Goal: Information Seeking & Learning: Find specific fact

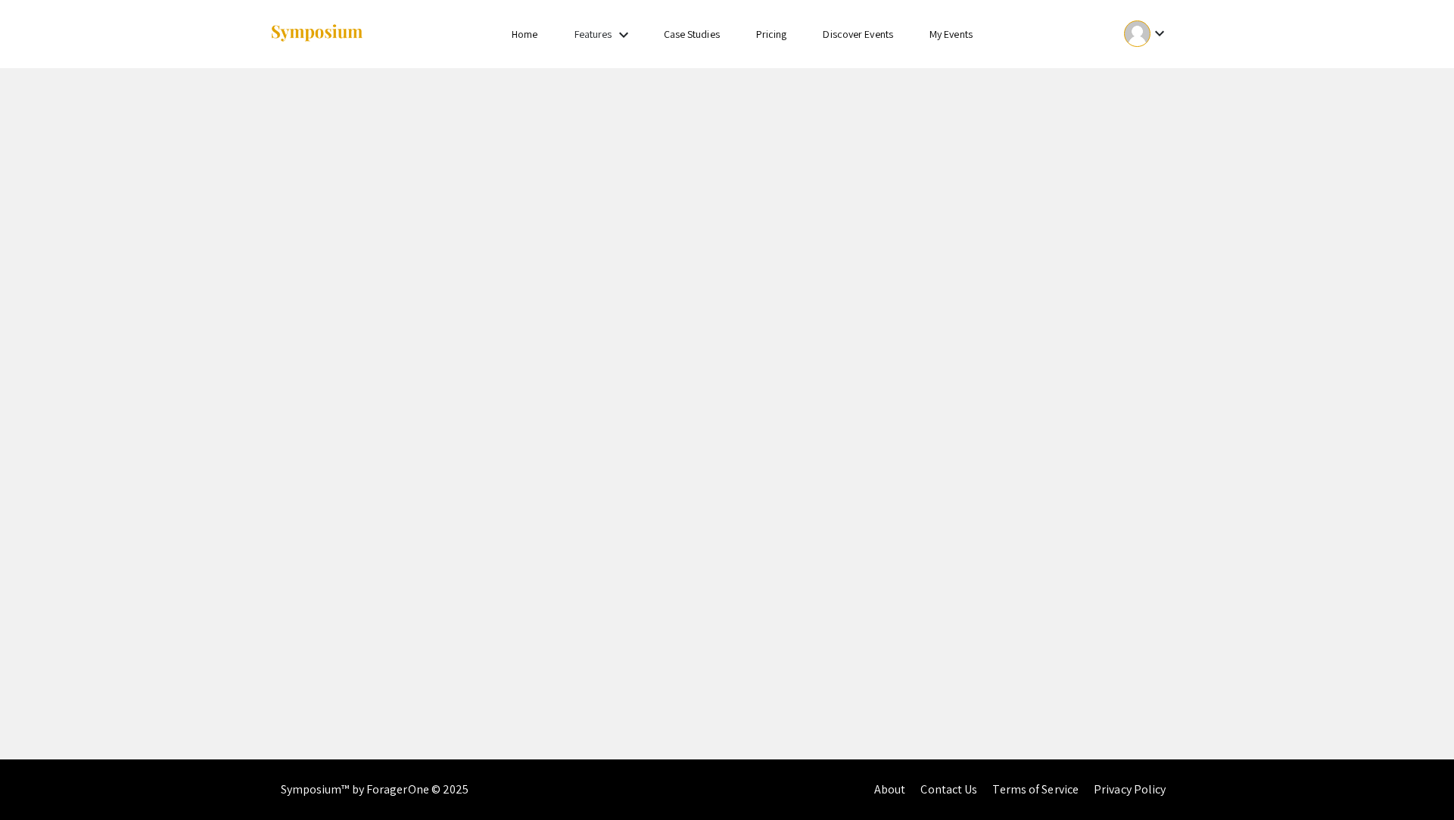
click at [1145, 46] on div "keyboard_arrow_down" at bounding box center [1146, 34] width 52 height 34
click at [1133, 76] on button "My Account" at bounding box center [1155, 75] width 93 height 36
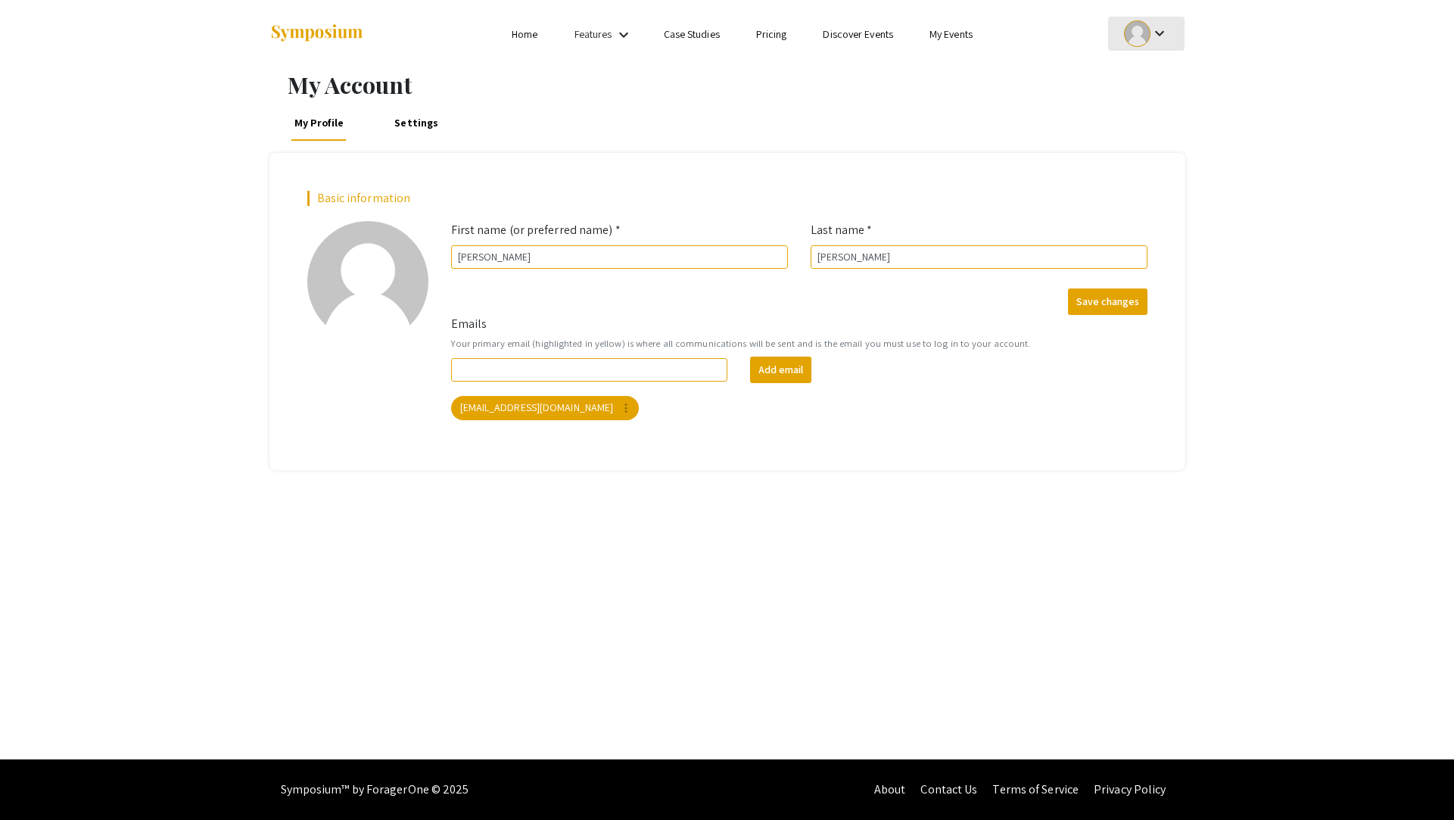
click at [1140, 30] on div at bounding box center [1137, 33] width 26 height 26
click at [1141, 116] on button "My Submissions" at bounding box center [1155, 111] width 93 height 36
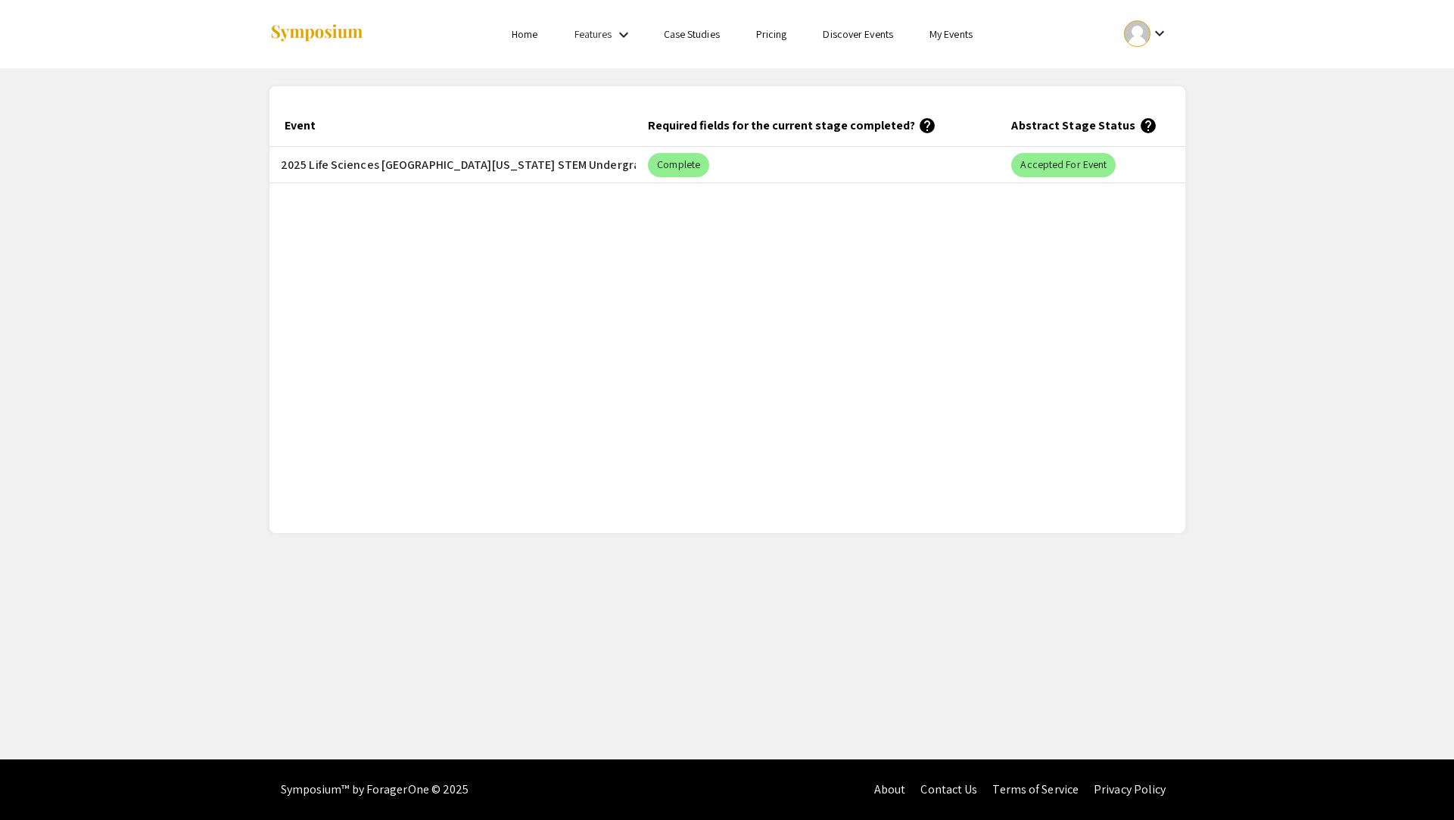
scroll to position [0, 625]
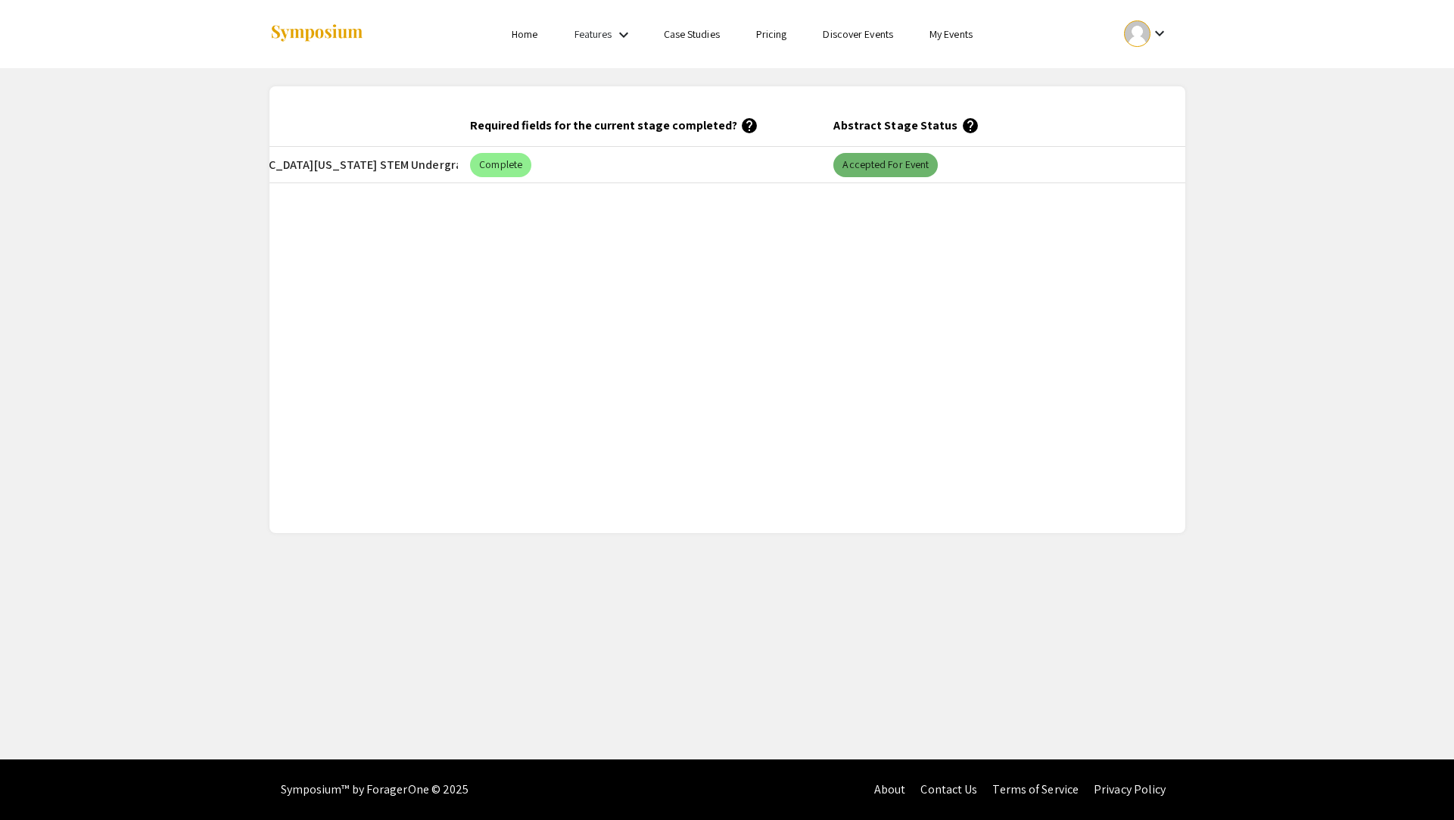
click at [886, 160] on mat-chip "Accepted for Event" at bounding box center [885, 165] width 104 height 24
click at [886, 170] on mat-chip "Accepted for Event" at bounding box center [885, 165] width 104 height 24
click at [837, 220] on div "Submitted At (EDT) Title Event Required fields for the current stage completed?…" at bounding box center [728, 309] width 916 height 410
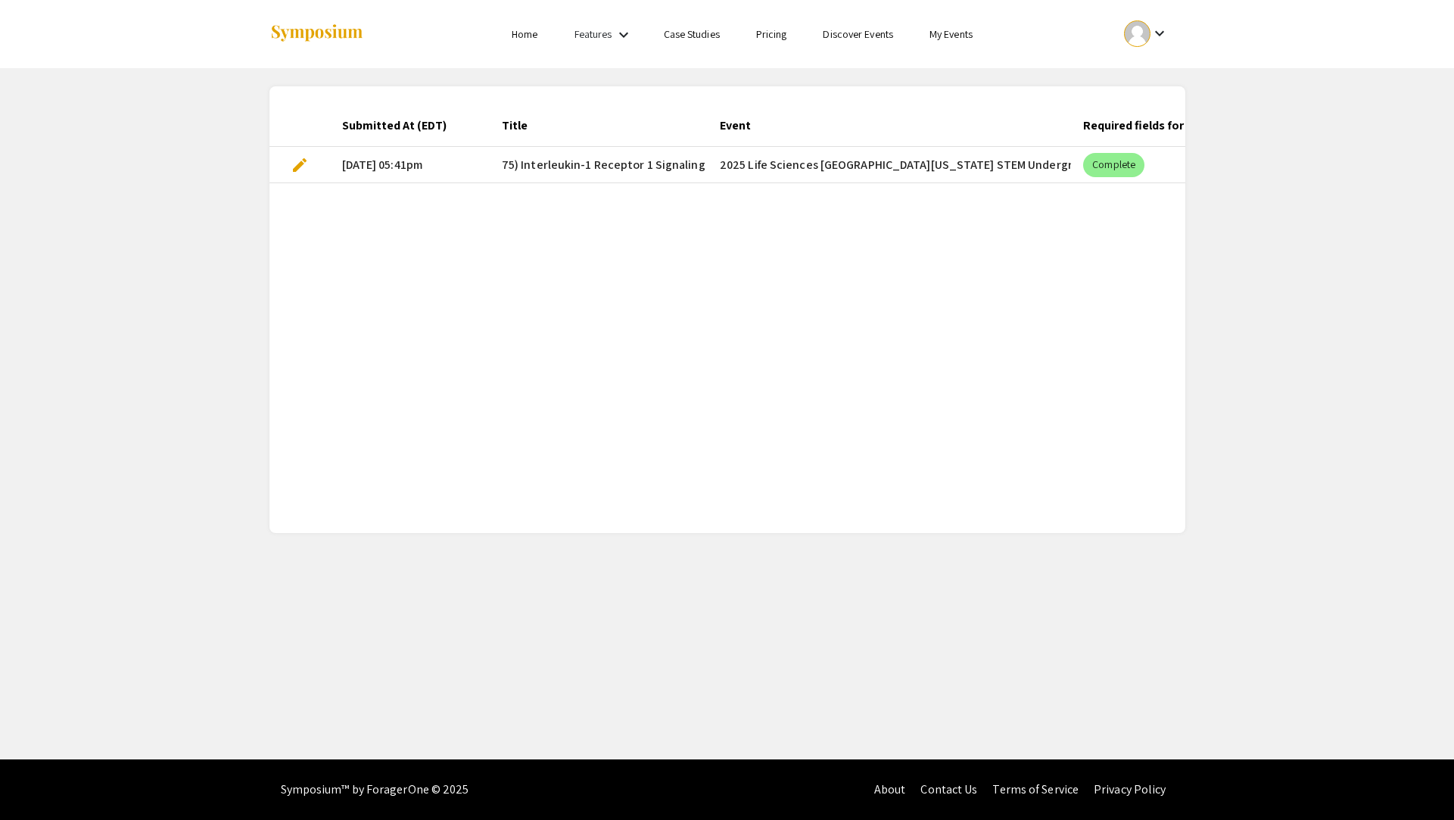
scroll to position [0, 0]
click at [573, 181] on mat-cell "75) Interleukin-1 Receptor 1 Signaling in Chronic Inflammatory Pain" at bounding box center [611, 165] width 218 height 36
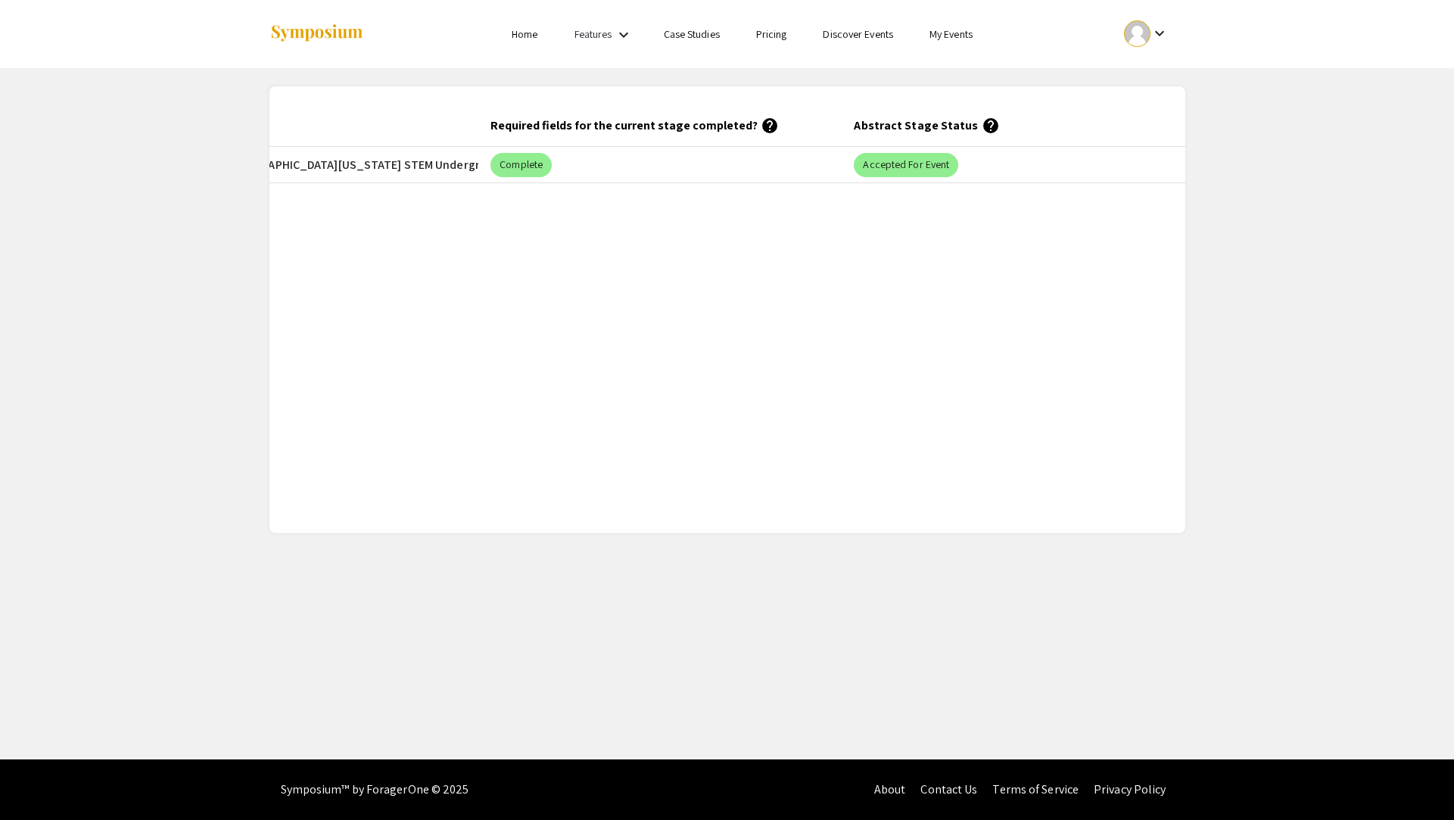
scroll to position [0, 625]
click at [866, 164] on mat-chip "Accepted for Event" at bounding box center [885, 165] width 104 height 24
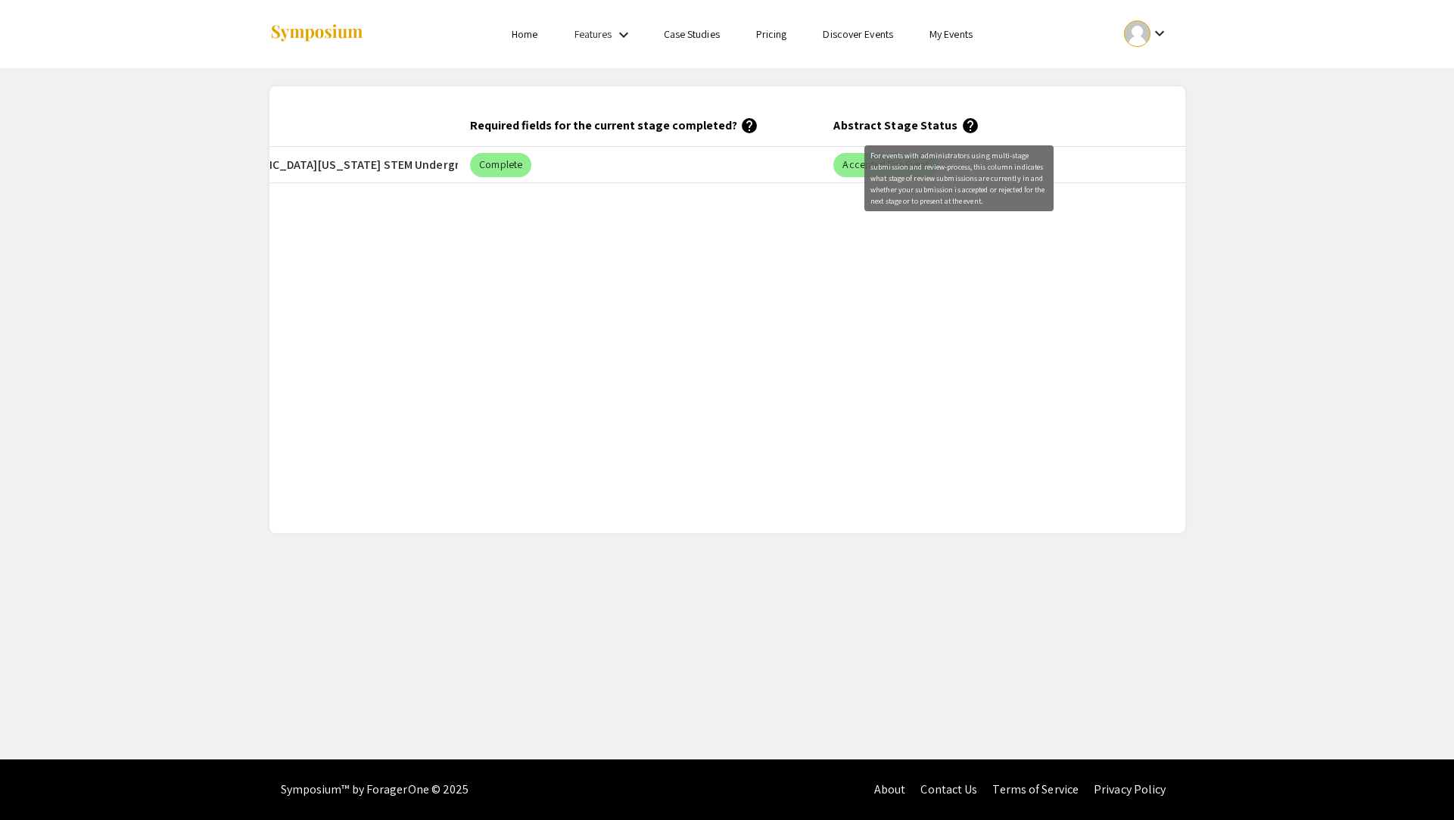
click at [961, 121] on mat-icon "help" at bounding box center [970, 126] width 18 height 18
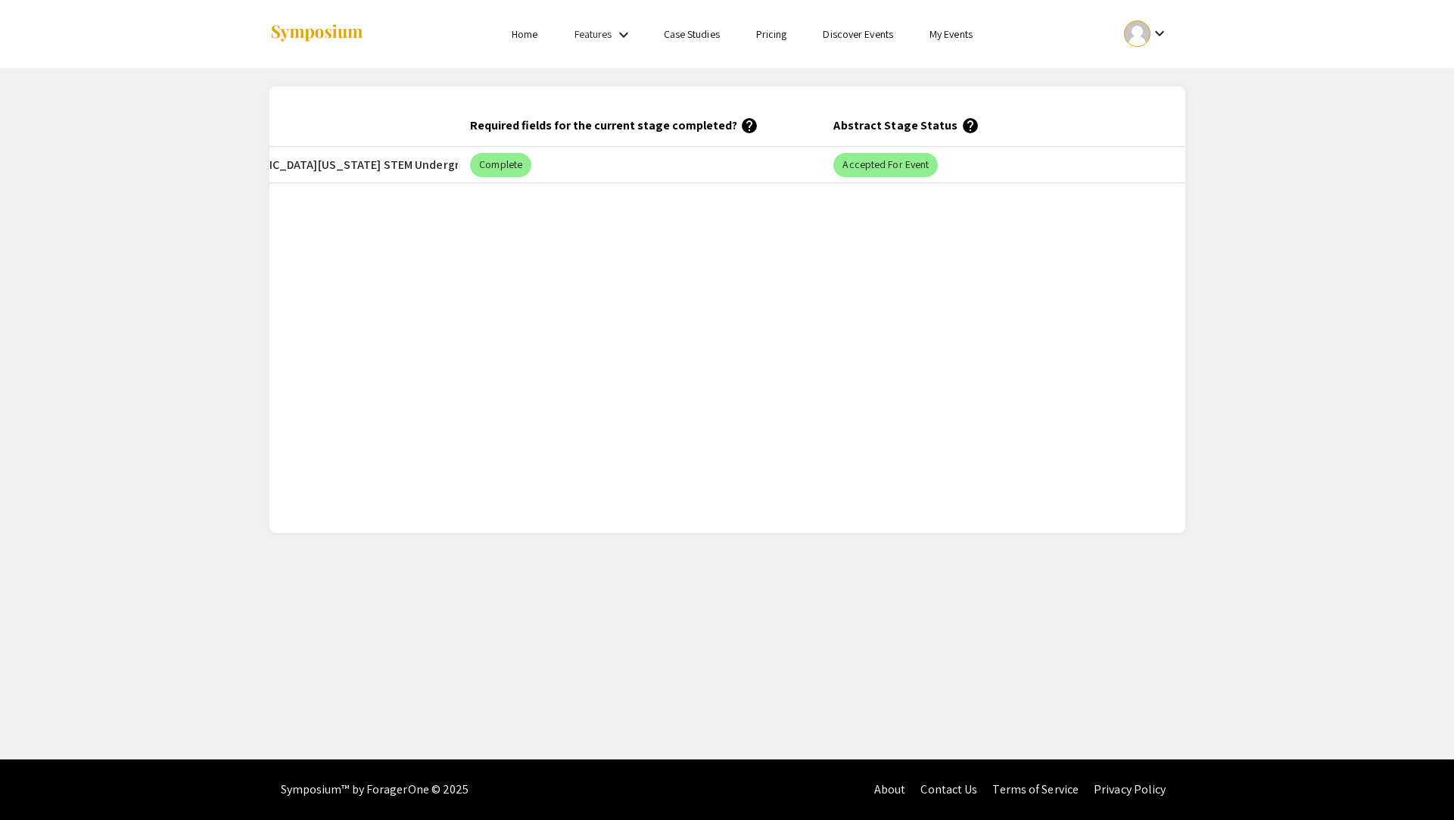
click at [961, 121] on mat-icon "help" at bounding box center [970, 126] width 18 height 18
click at [961, 133] on mat-icon "help" at bounding box center [970, 126] width 18 height 18
click at [988, 123] on mat-header-cell "Abstract Stage Status help" at bounding box center [1002, 125] width 363 height 42
click at [881, 343] on div "Submitted At (EDT) Title Event Required fields for the current stage completed?…" at bounding box center [728, 309] width 916 height 410
click at [973, 38] on link "My Events" at bounding box center [951, 34] width 43 height 14
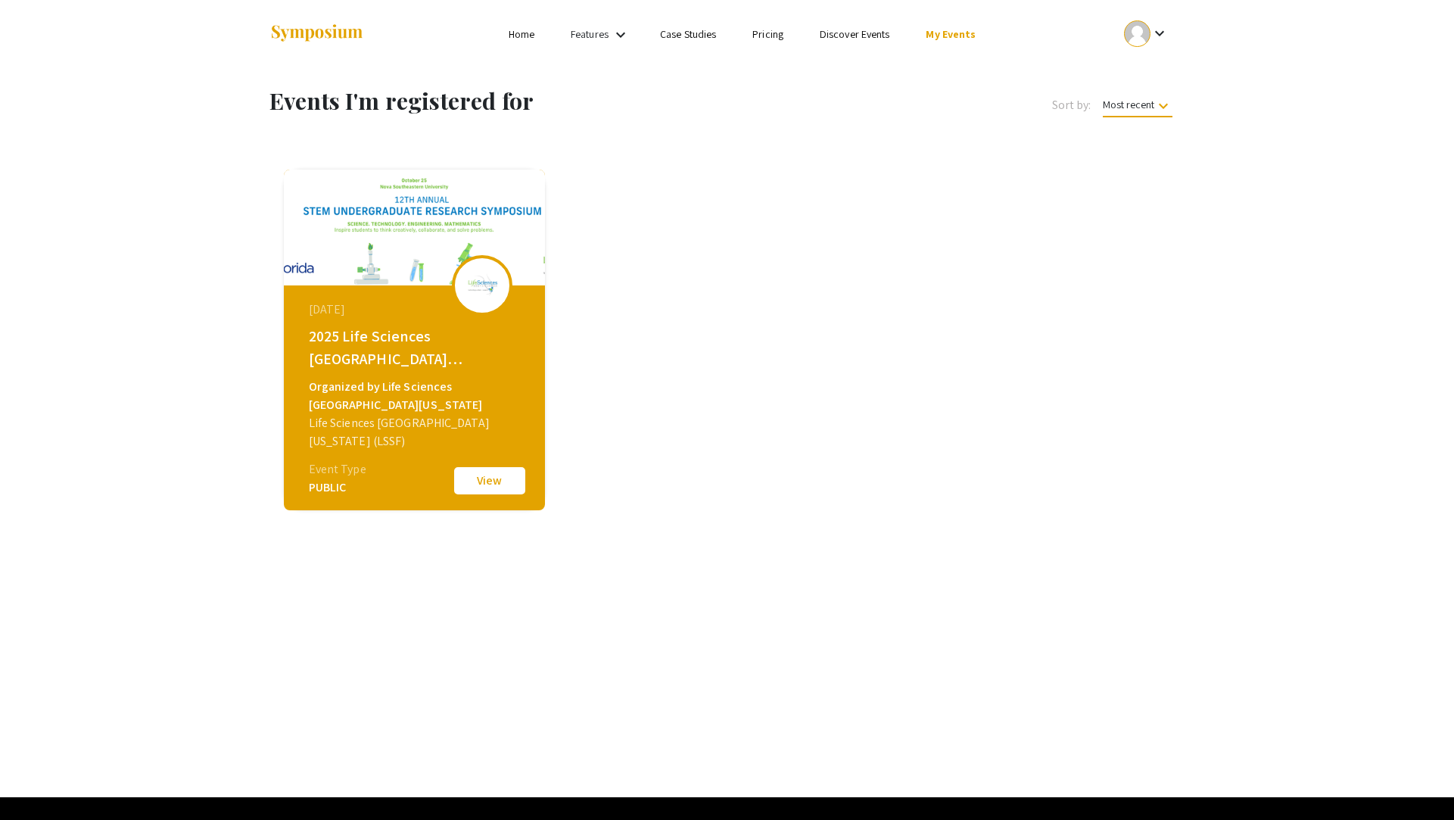
click at [491, 478] on button "View" at bounding box center [490, 481] width 76 height 32
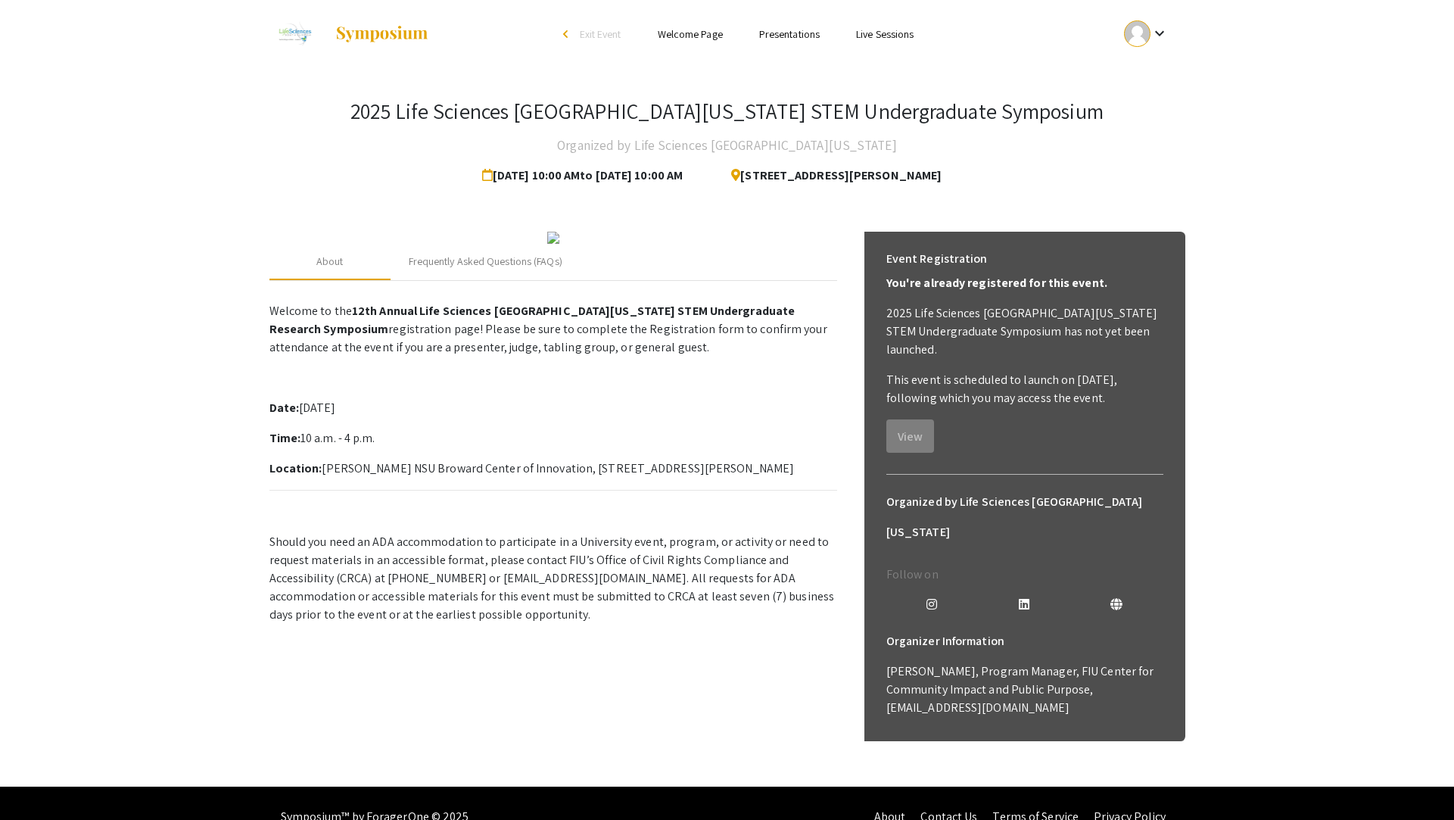
scroll to position [15, 0]
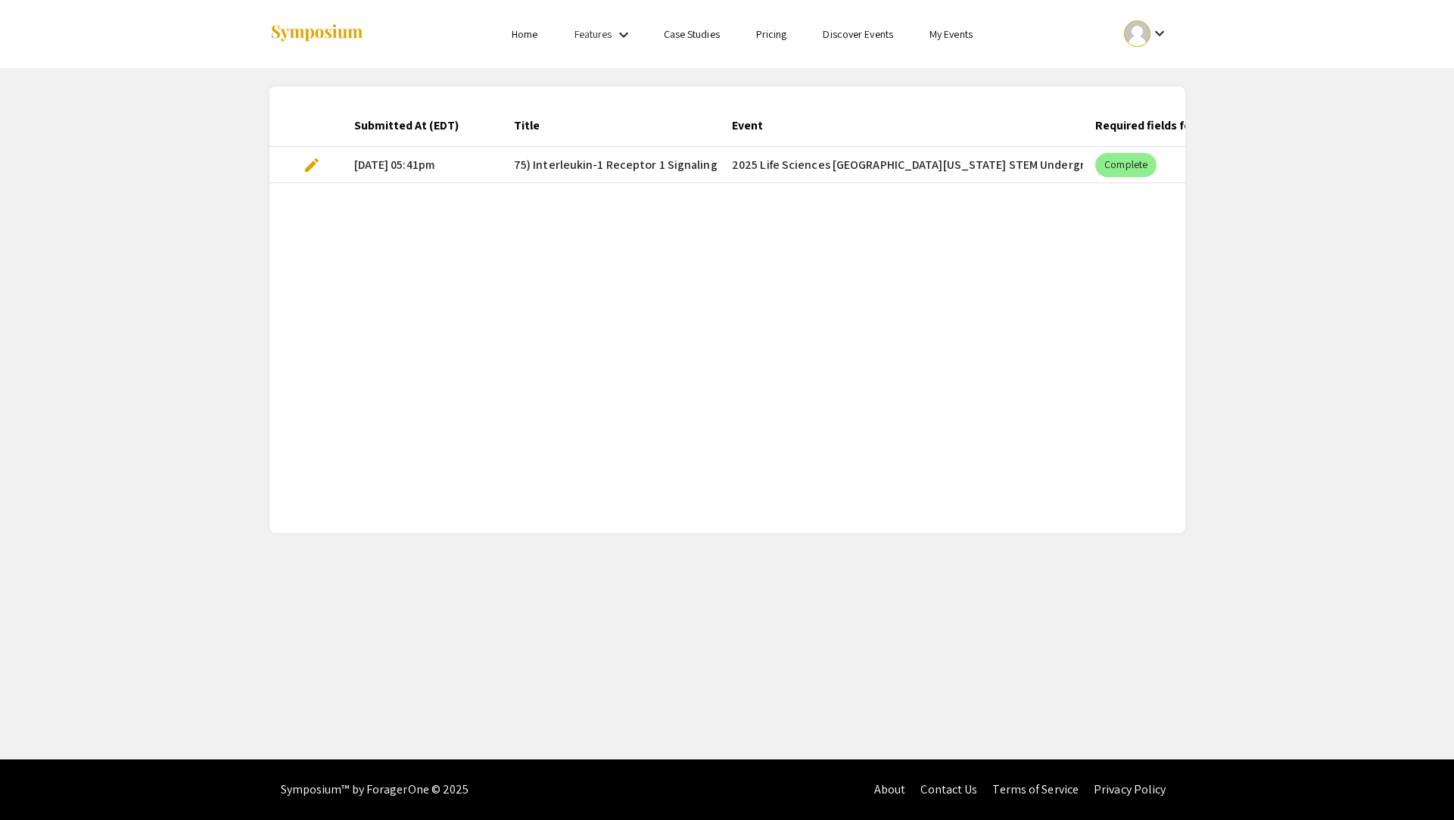
click at [569, 167] on span "75) Interleukin-1 Receptor 1 Signaling in Chronic Inflammatory Pain" at bounding box center [692, 165] width 357 height 18
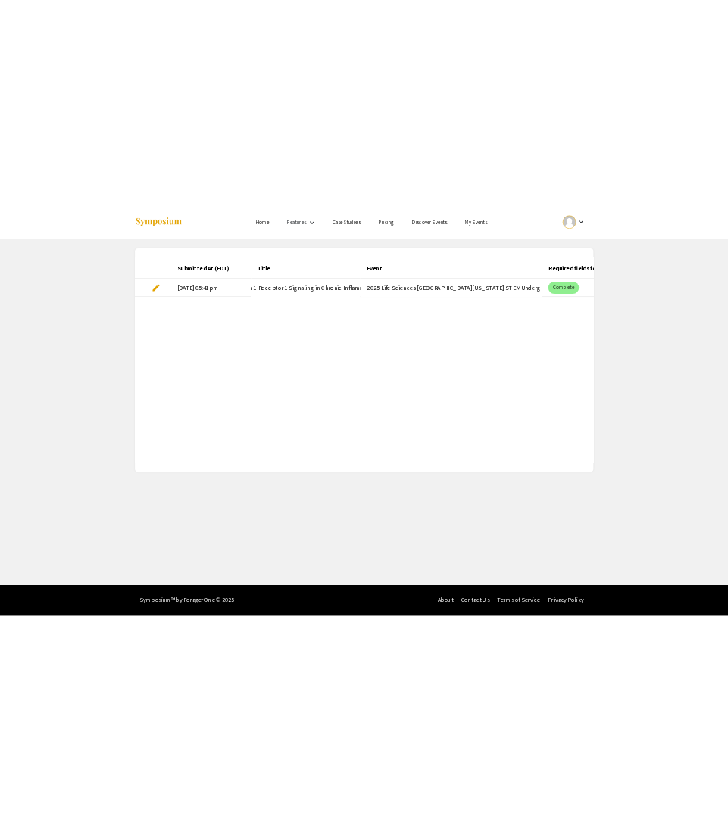
scroll to position [0, 100]
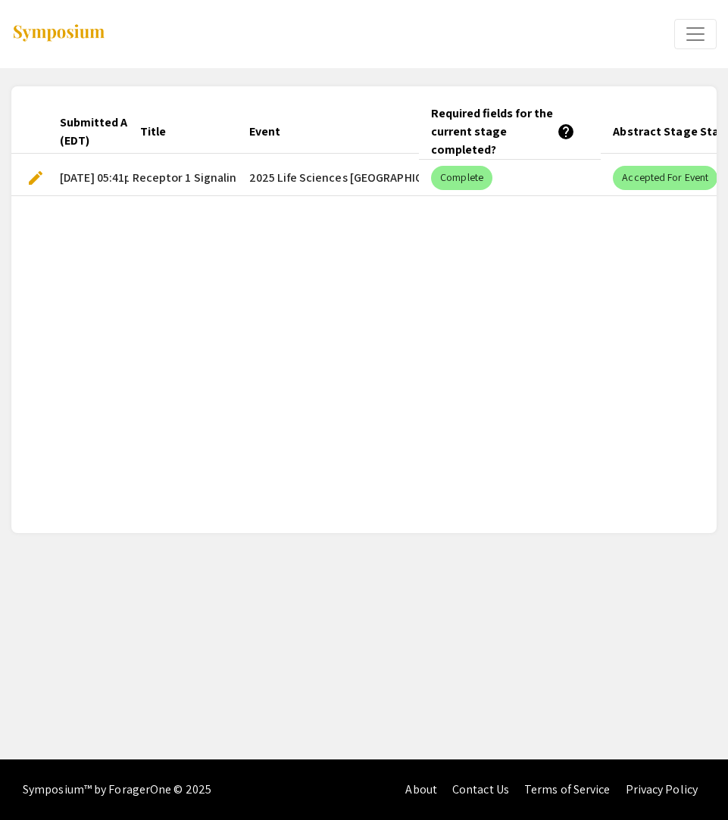
click at [37, 180] on span "edit" at bounding box center [35, 178] width 18 height 18
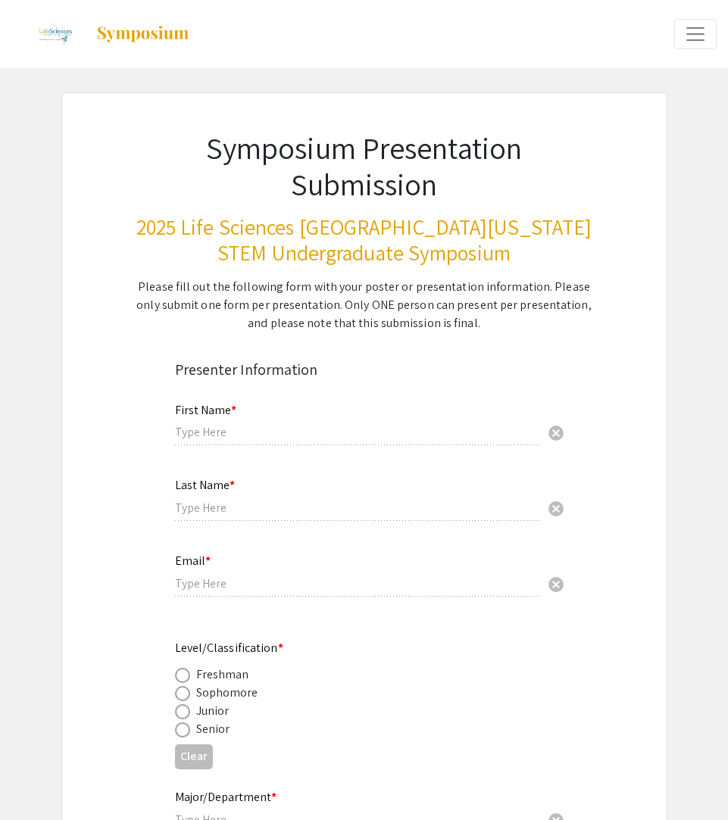
type input "[PERSON_NAME]"
type input "[EMAIL_ADDRESS][DOMAIN_NAME]"
radio input "true"
type input "Cellular Neuroscience"
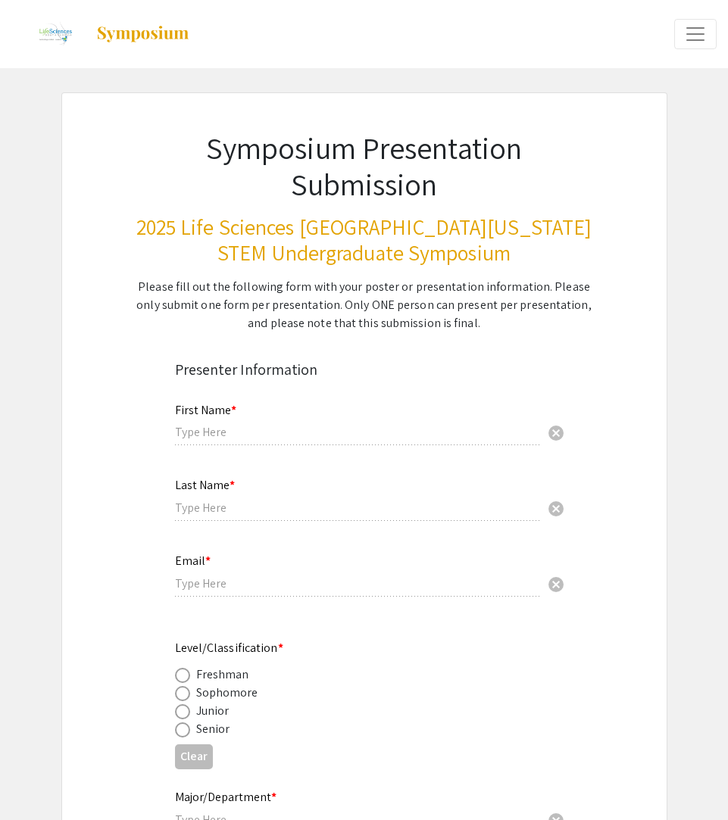
radio input "true"
type input "[PERSON_NAME]"
radio input "true"
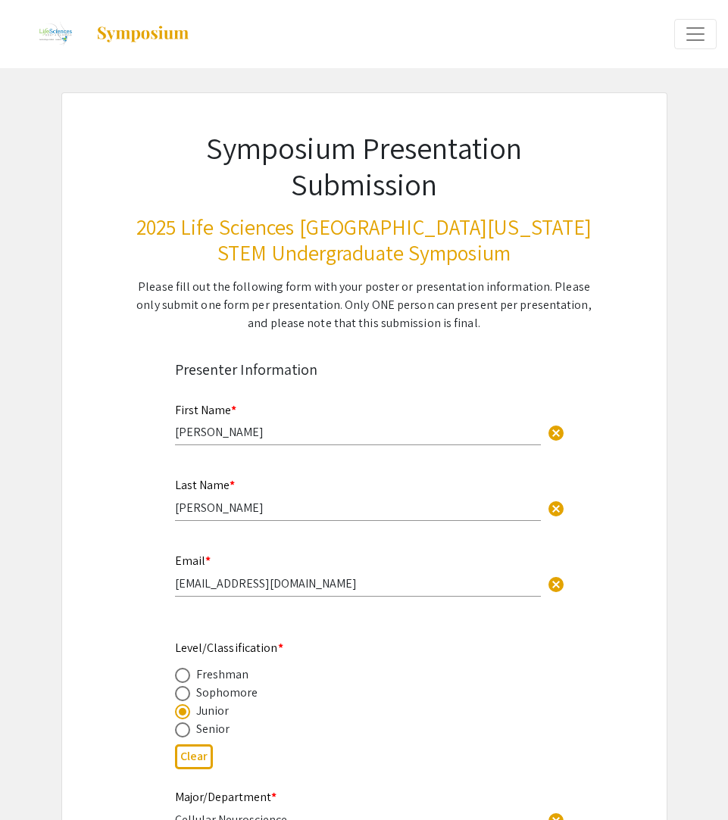
select select "custom"
type input "0"
select select "custom"
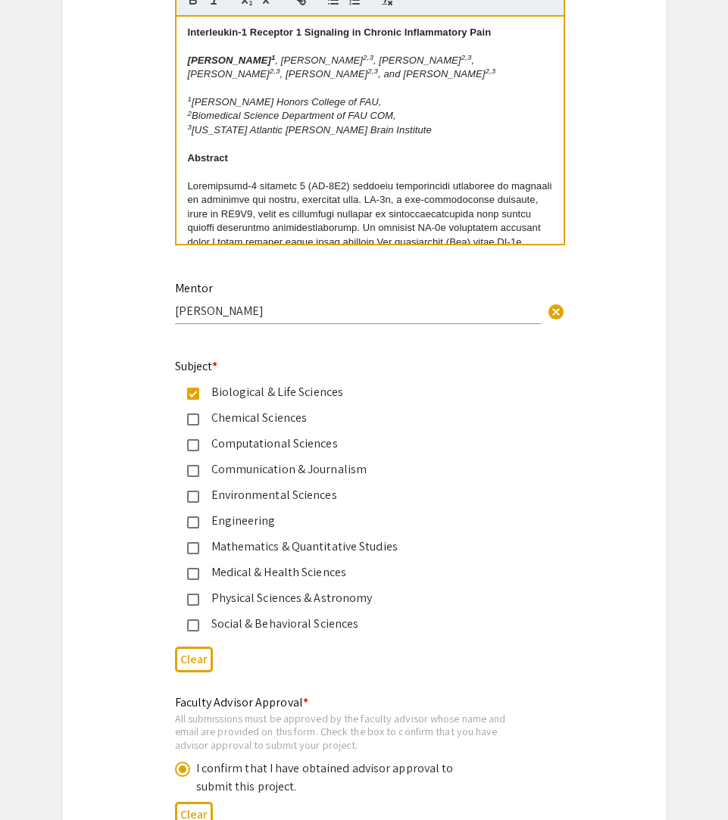
type input "1"
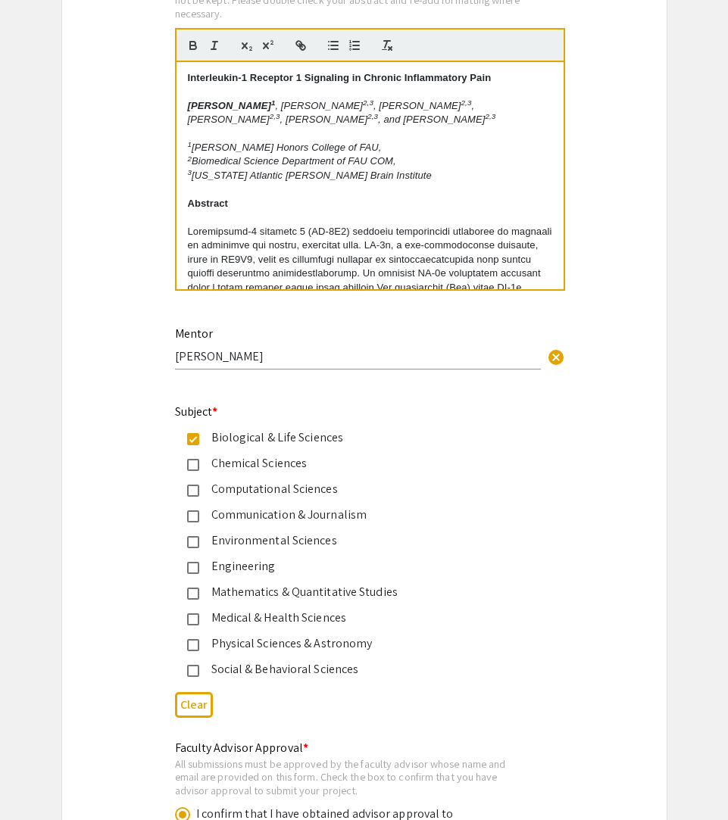
select select "auto"
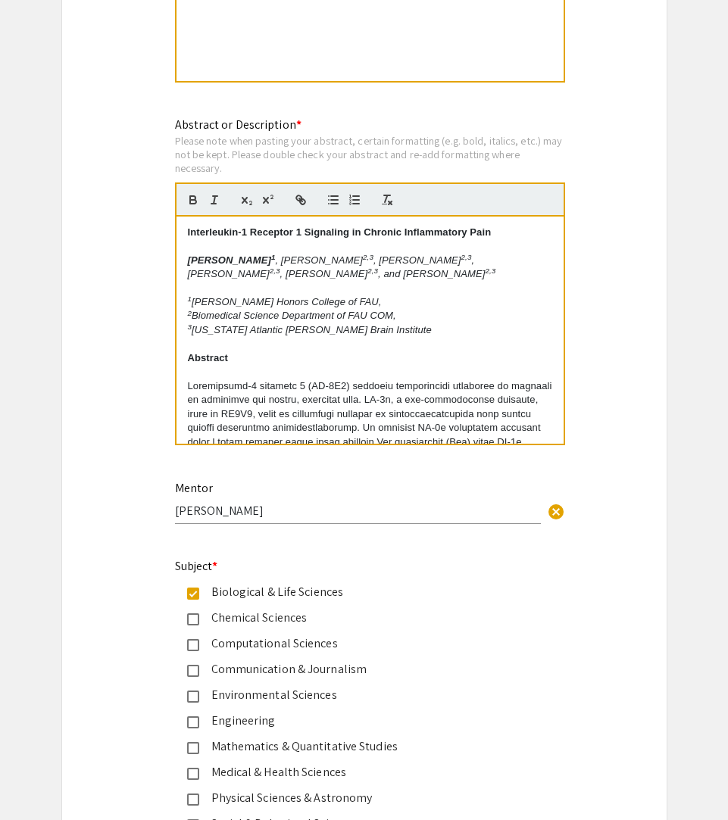
scroll to position [1452, 0]
drag, startPoint x: 184, startPoint y: 234, endPoint x: 503, endPoint y: 243, distance: 319.6
click at [503, 243] on div "Interleukin-1 Receptor 1 Signaling in Chronic Inflammatory Pain [PERSON_NAME] 1…" at bounding box center [369, 330] width 387 height 227
copy strong "Interleukin-1 Receptor 1 Signaling in Chronic Inflammatory Pain"
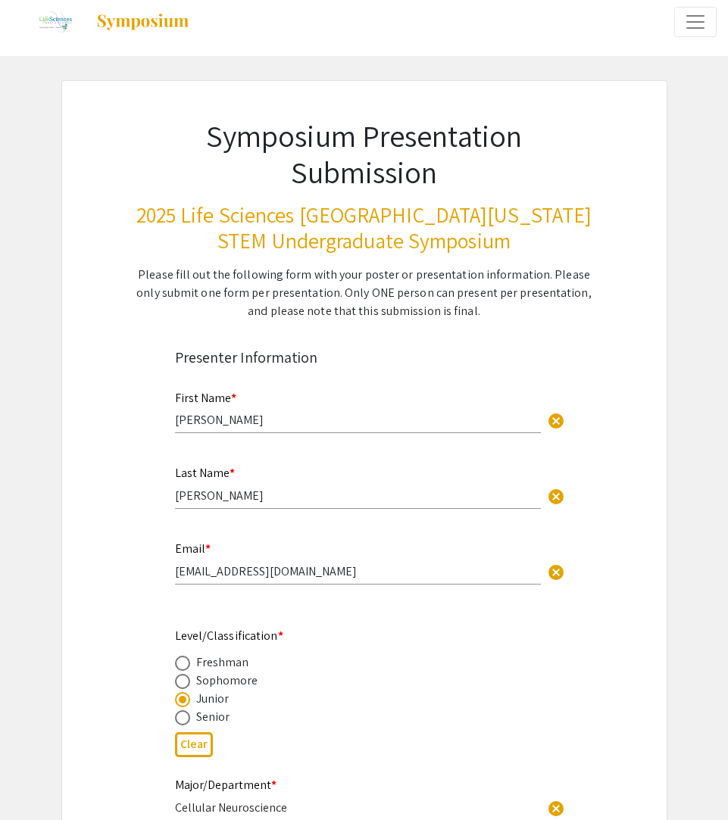
scroll to position [0, 0]
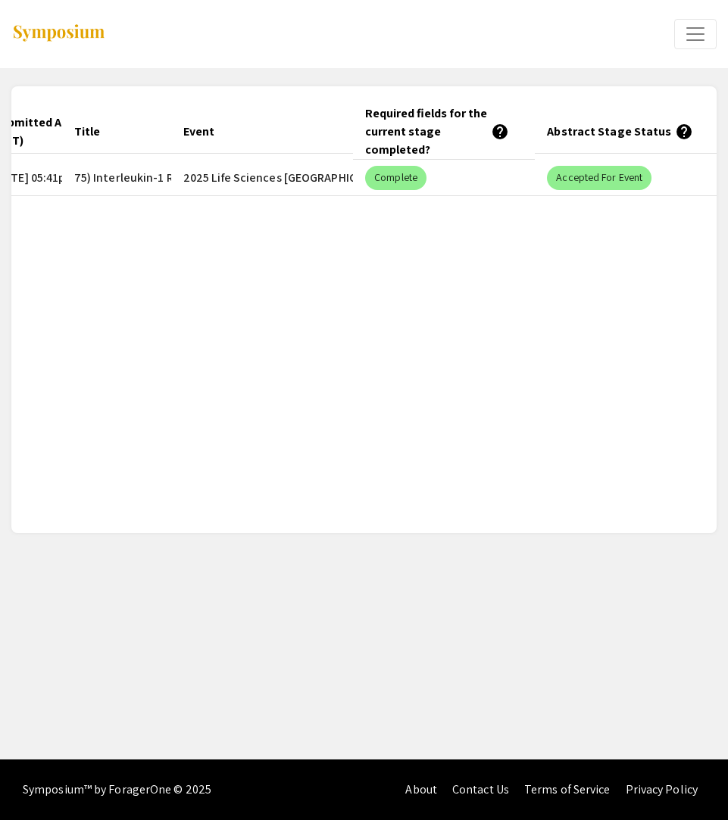
drag, startPoint x: 260, startPoint y: 178, endPoint x: 172, endPoint y: 178, distance: 87.8
click at [172, 178] on mat-cell "2025 Life Sciences [GEOGRAPHIC_DATA][US_STATE] STEM Undergraduate Symposium" at bounding box center [262, 178] width 182 height 36
click at [224, 178] on mat-cell "2025 Life Sciences [GEOGRAPHIC_DATA][US_STATE] STEM Undergraduate Symposium" at bounding box center [262, 178] width 182 height 36
click at [251, 170] on mat-cell "2025 Life Sciences [GEOGRAPHIC_DATA][US_STATE] STEM Undergraduate Symposium" at bounding box center [262, 178] width 182 height 36
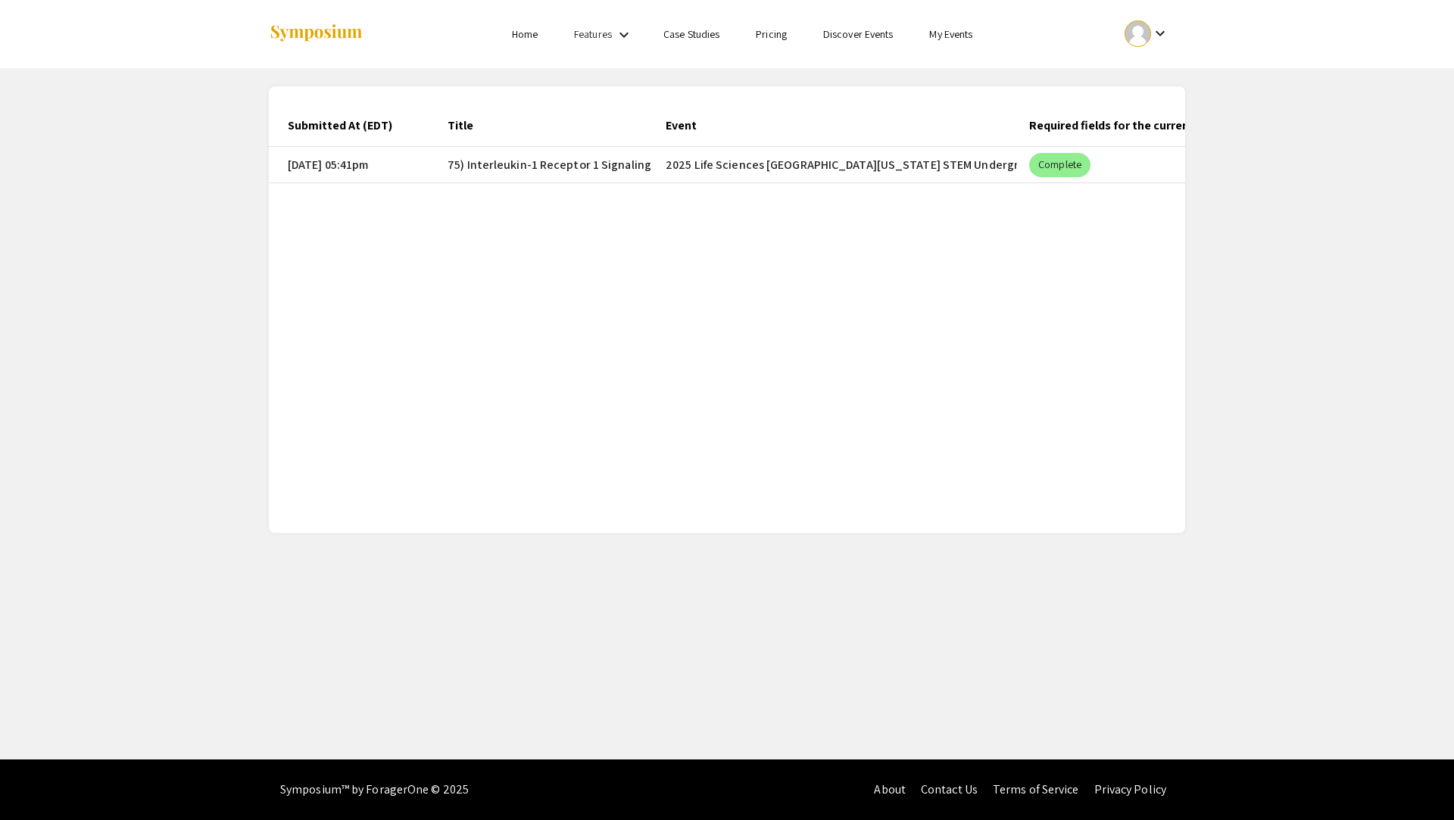
drag, startPoint x: 666, startPoint y: 165, endPoint x: 749, endPoint y: 165, distance: 82.5
click at [749, 165] on mat-cell "2025 Life Sciences [GEOGRAPHIC_DATA][US_STATE] STEM Undergraduate Symposium" at bounding box center [834, 165] width 363 height 36
drag, startPoint x: 667, startPoint y: 163, endPoint x: 1010, endPoint y: 166, distance: 342.9
click at [1010, 166] on mat-cell "2025 Life Sciences [GEOGRAPHIC_DATA][US_STATE] STEM Undergraduate Symposium" at bounding box center [834, 165] width 363 height 36
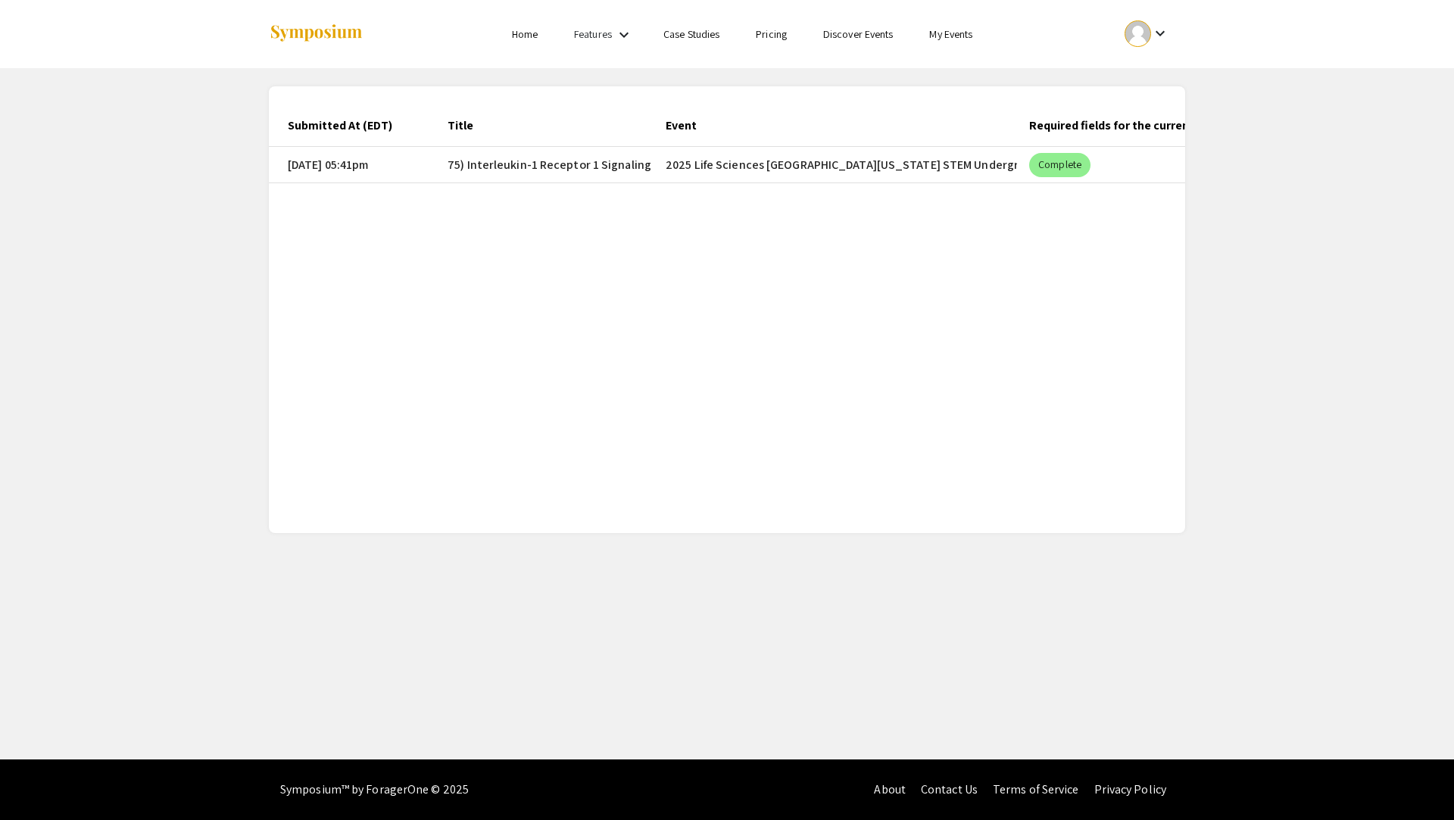
scroll to position [0, 4]
copy mat-cell "2025 Life Sciences [GEOGRAPHIC_DATA][US_STATE] STEM Undergraduate Symposium"
click at [537, 127] on mat-header-cell "Title" at bounding box center [544, 125] width 218 height 42
click at [532, 30] on link "Home" at bounding box center [525, 34] width 26 height 14
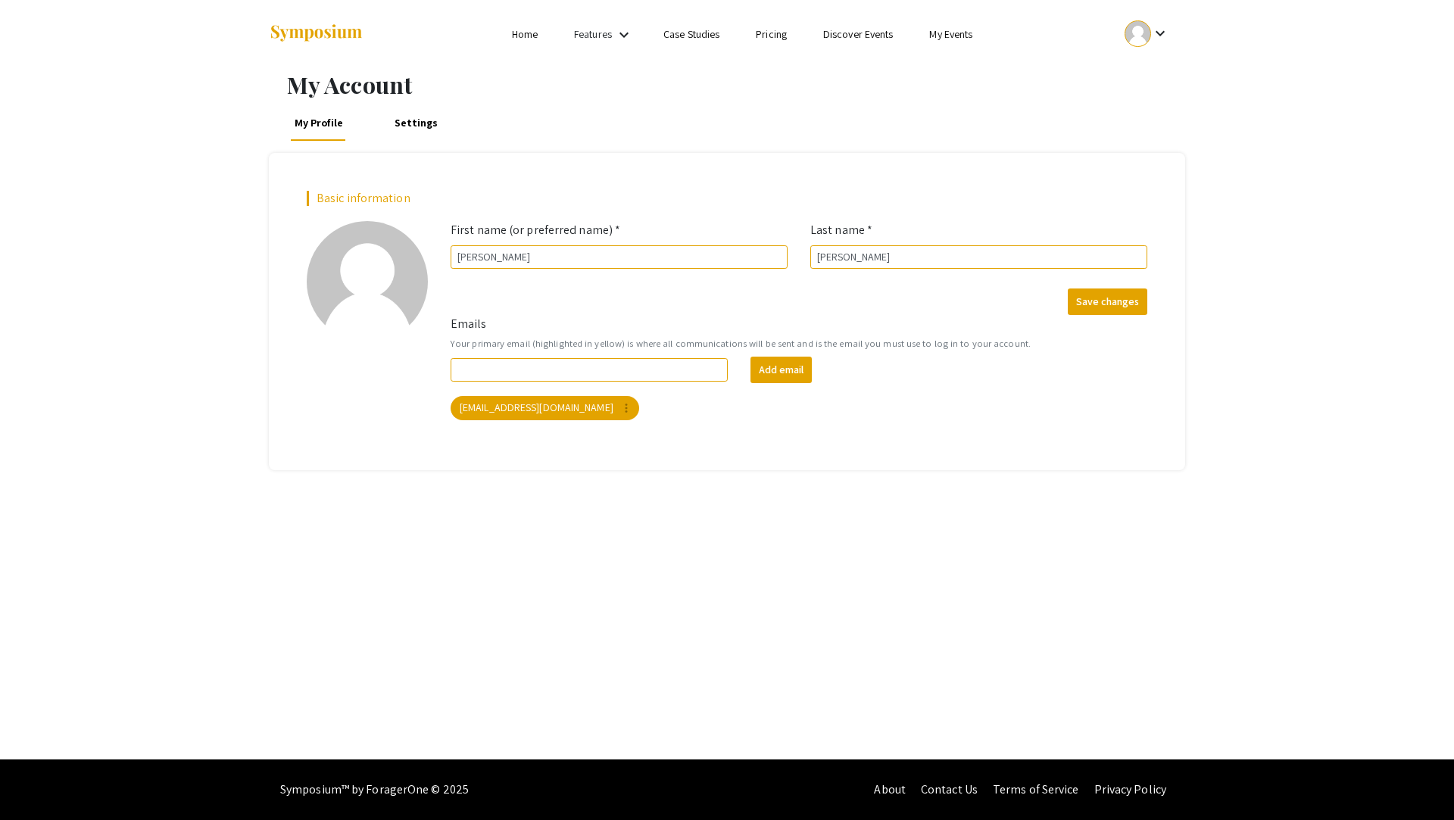
click at [1139, 54] on ul "keyboard_arrow_down" at bounding box center [1034, 34] width 302 height 68
click at [965, 35] on link "My Events" at bounding box center [950, 34] width 43 height 14
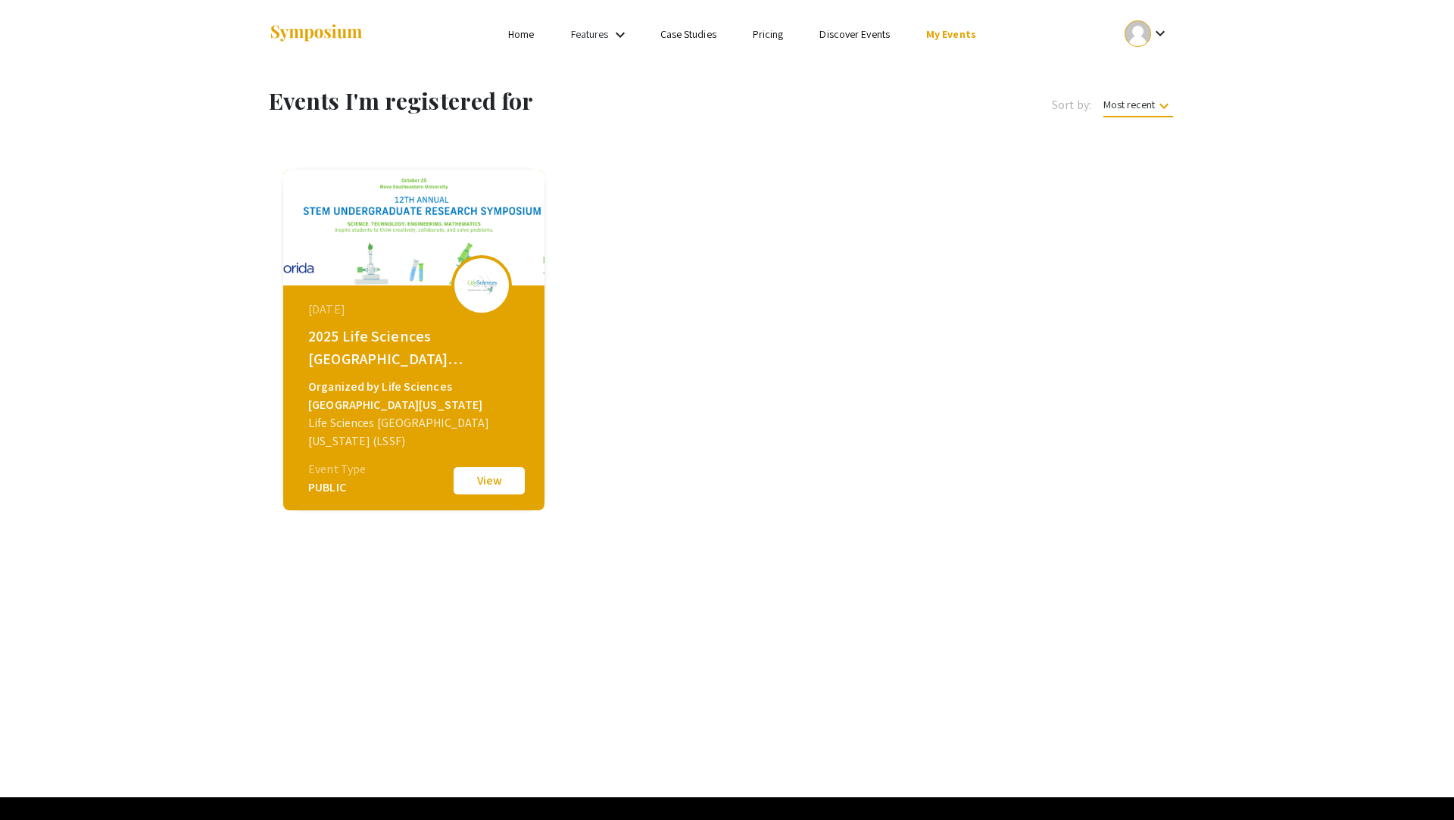
click at [473, 478] on button "View" at bounding box center [489, 481] width 76 height 32
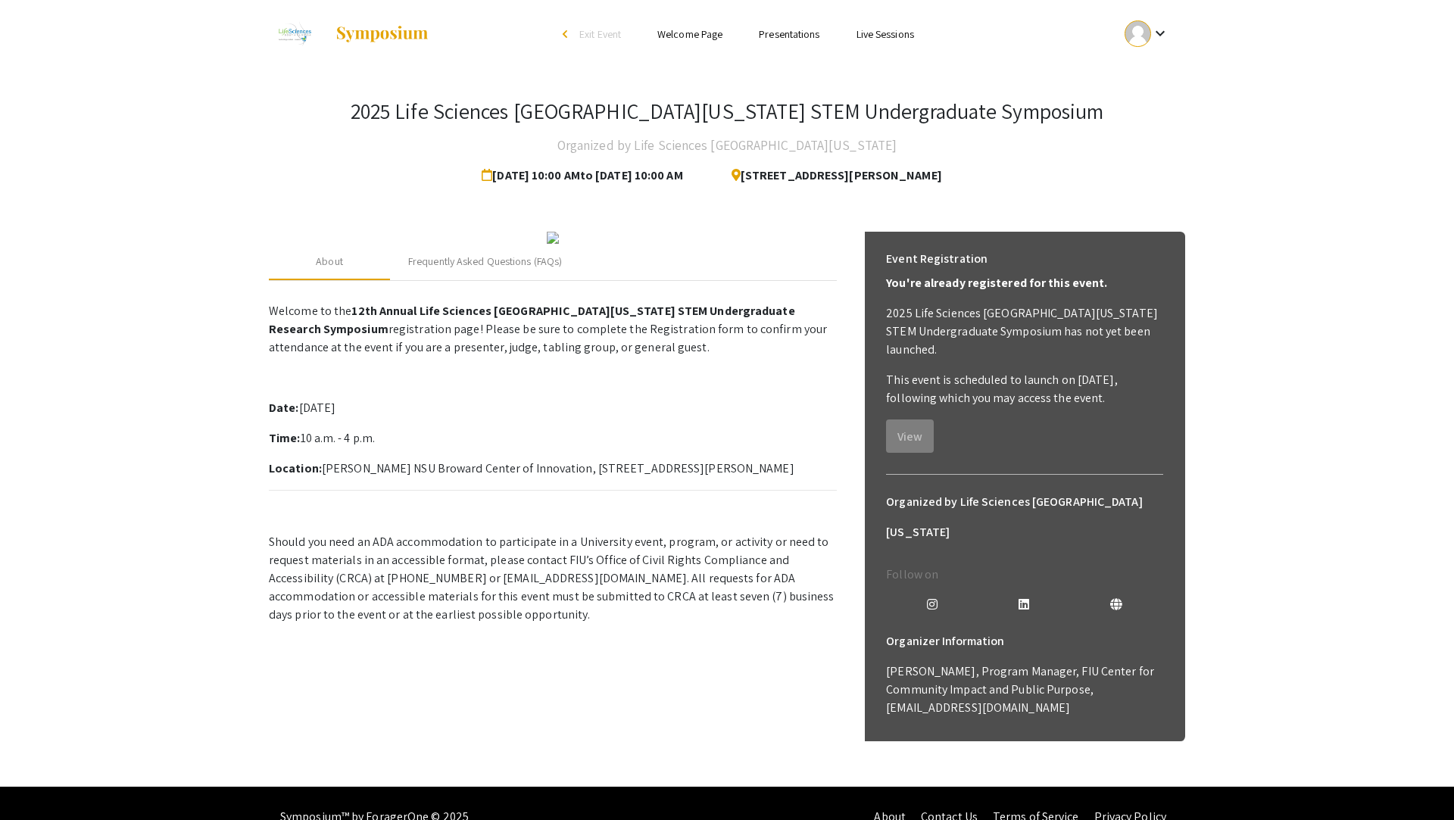
scroll to position [15, 0]
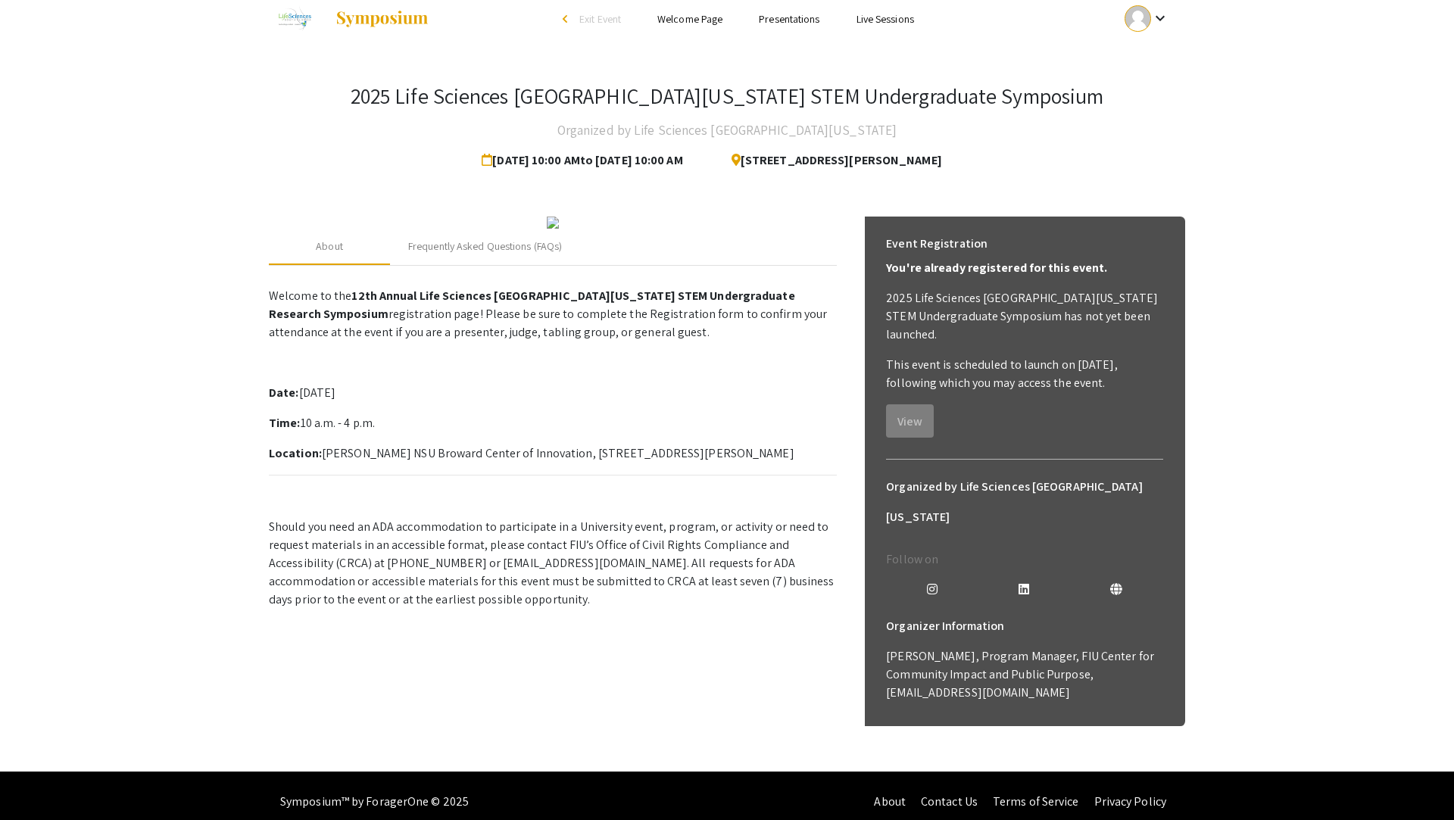
drag, startPoint x: 322, startPoint y: 592, endPoint x: 821, endPoint y: 587, distance: 498.2
click at [821, 463] on p "Location: [PERSON_NAME] NSU Broward Center of Innovation, [STREET_ADDRESS][PERS…" at bounding box center [553, 453] width 568 height 18
copy p "[PERSON_NAME] NSU Broward Center of Innovation, [STREET_ADDRESS][PERSON_NAME]"
